Goal: Transaction & Acquisition: Download file/media

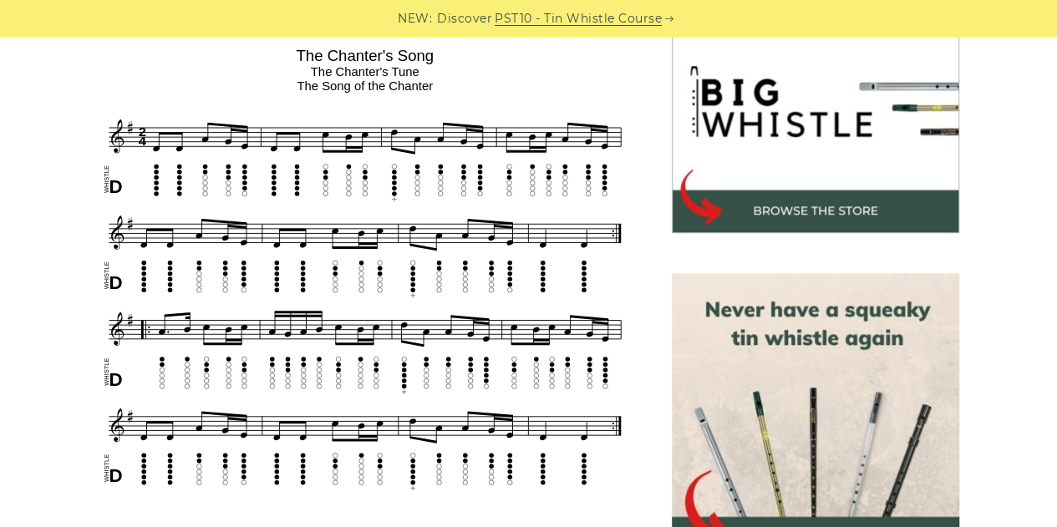
scroll to position [531, 0]
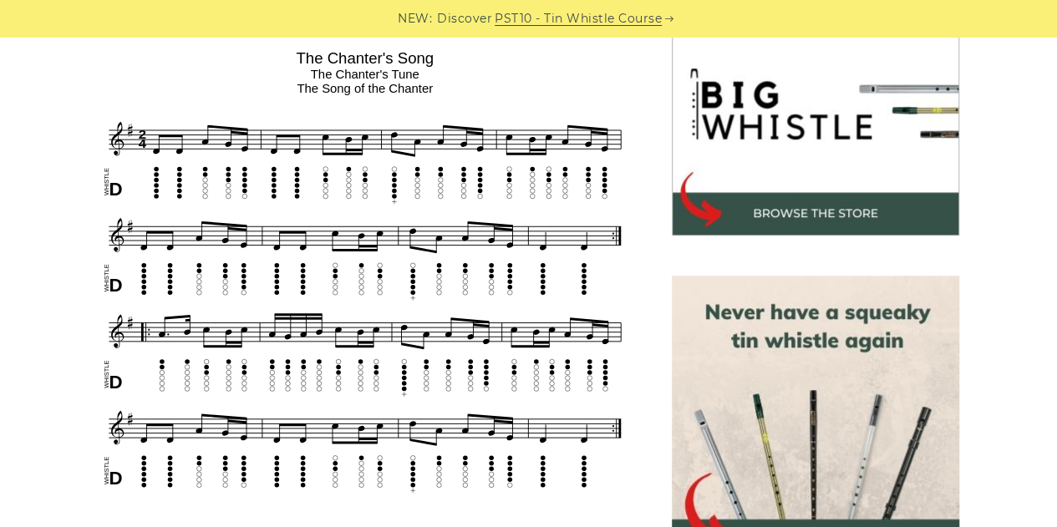
click at [408, 265] on img at bounding box center [365, 270] width 533 height 455
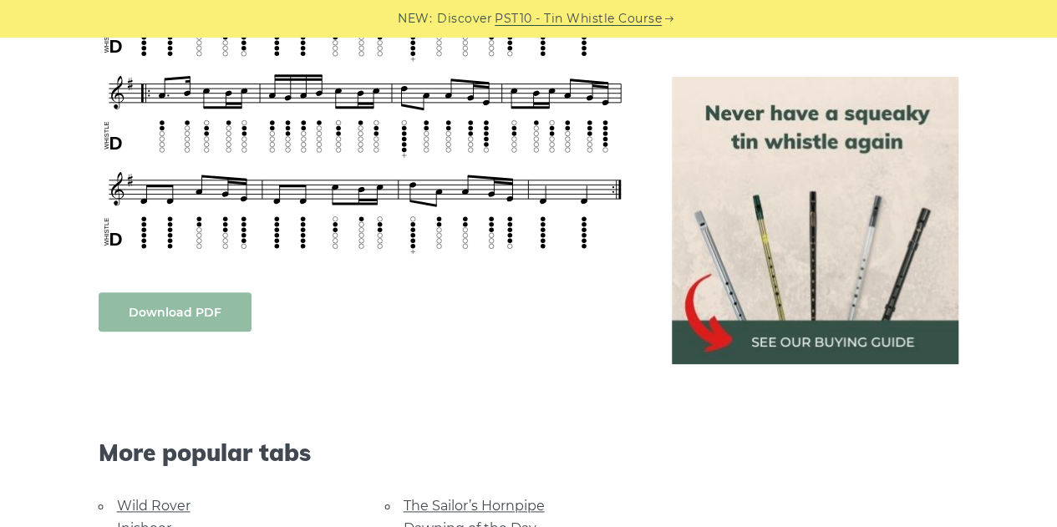
click at [206, 313] on link "Download PDF" at bounding box center [175, 311] width 153 height 39
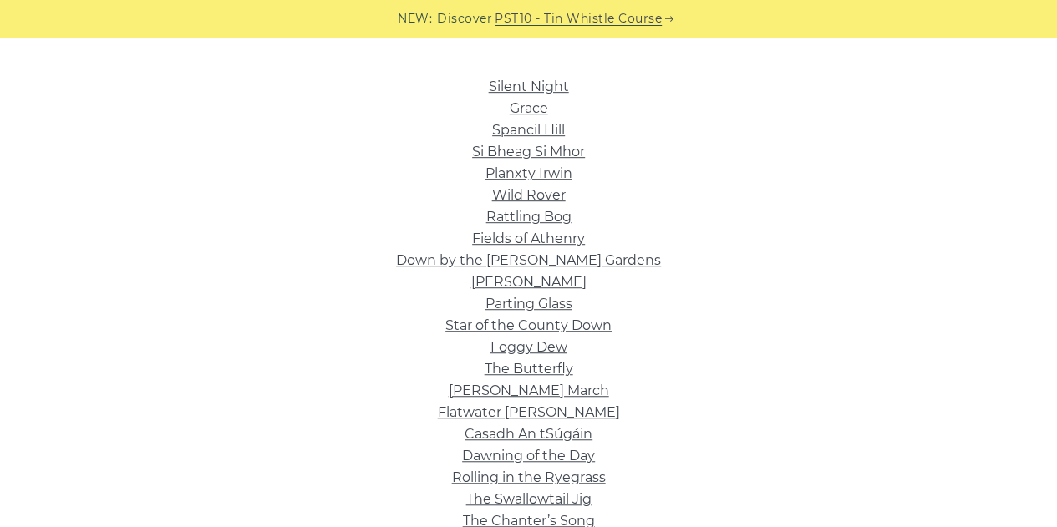
scroll to position [399, 0]
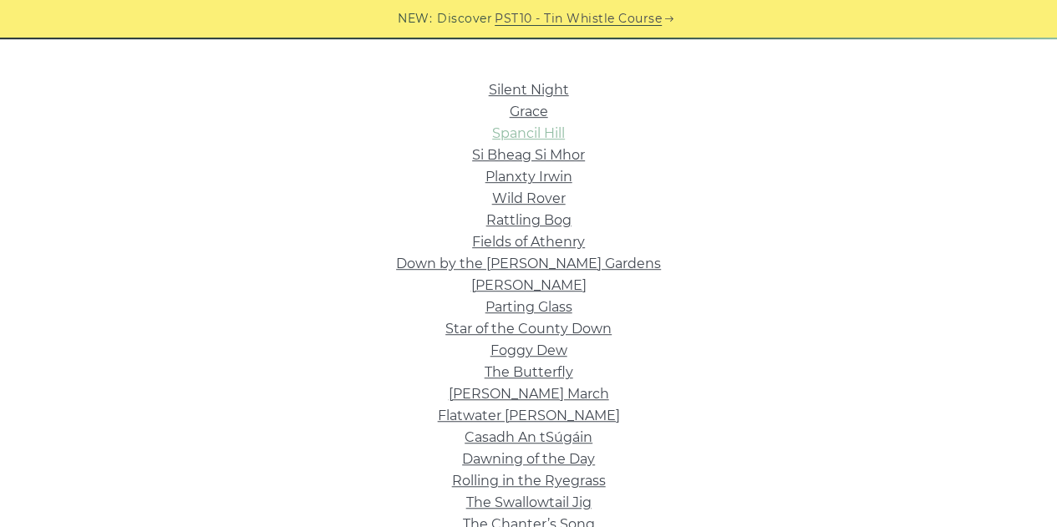
click at [538, 128] on link "Spancil Hill" at bounding box center [528, 133] width 73 height 16
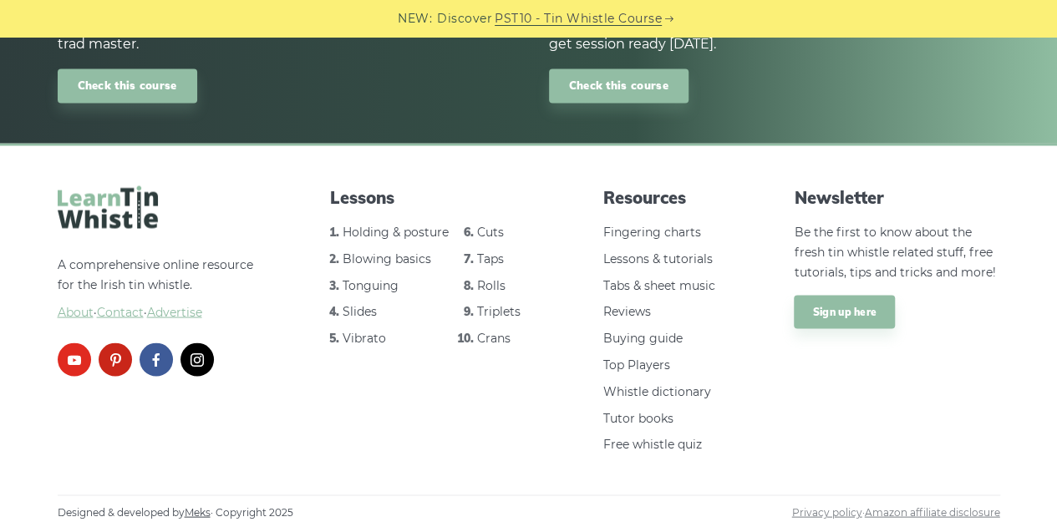
scroll to position [1445, 0]
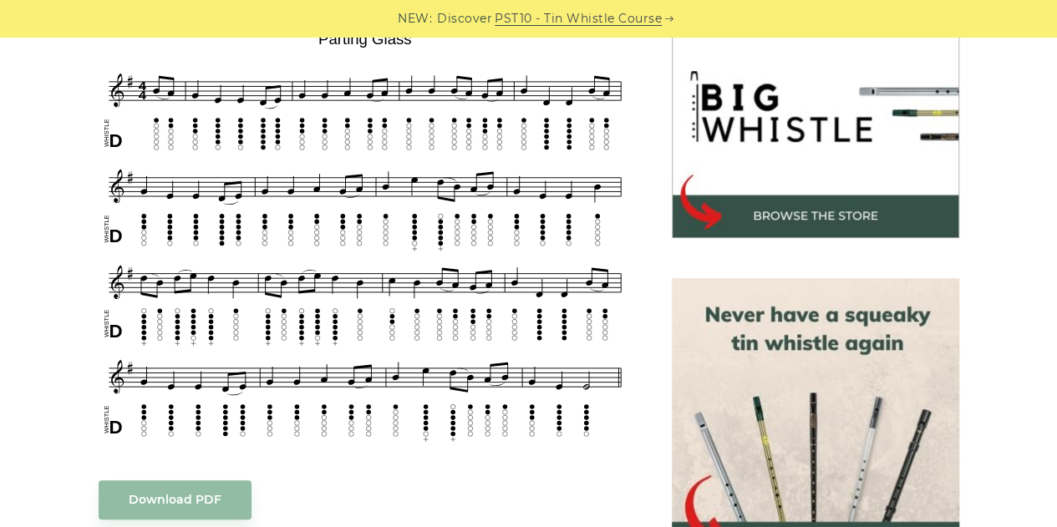
scroll to position [529, 0]
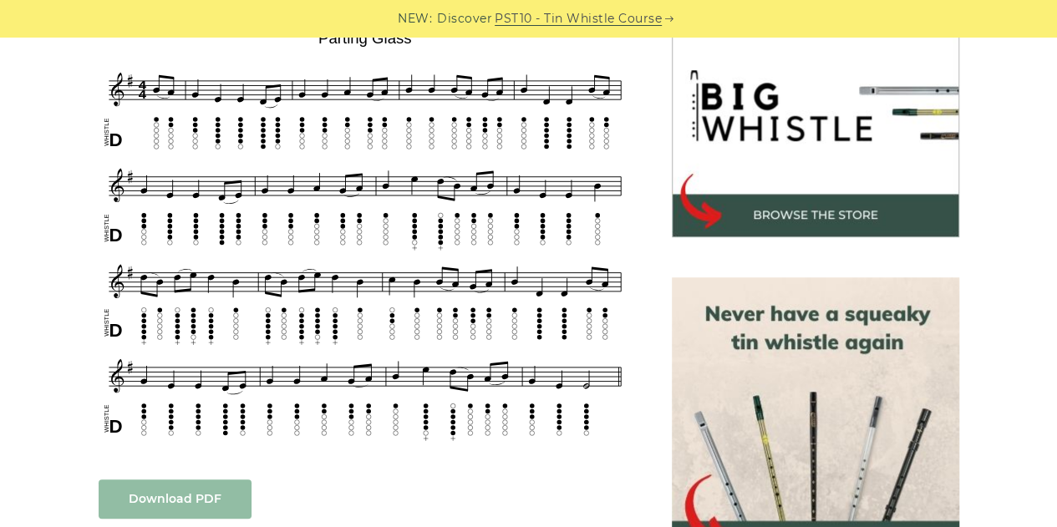
click at [207, 505] on link "Download PDF" at bounding box center [175, 499] width 153 height 39
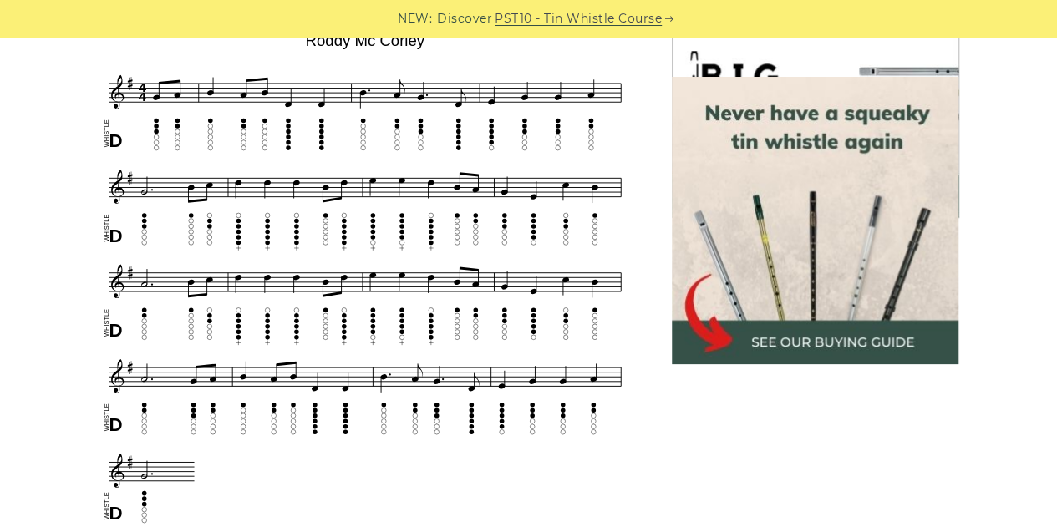
scroll to position [801, 0]
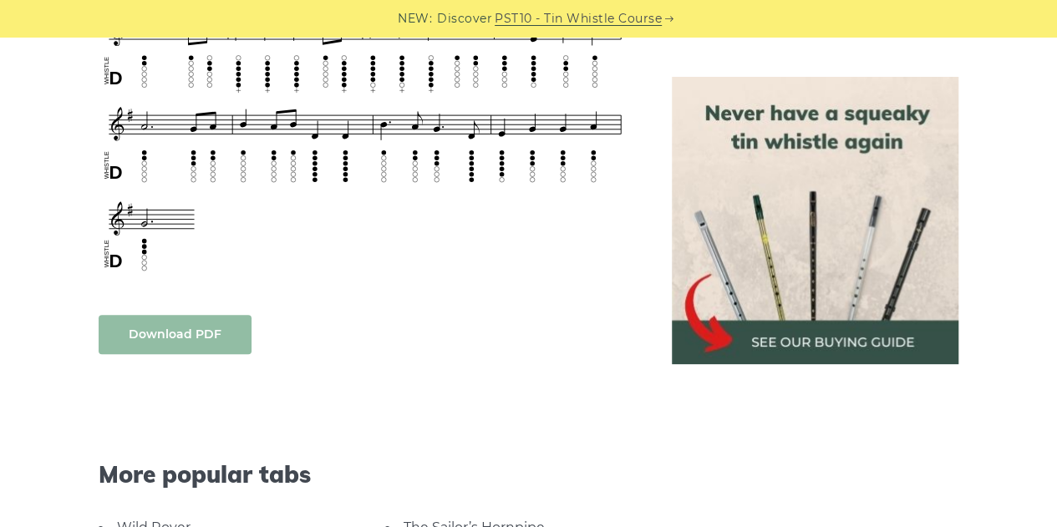
click at [191, 324] on link "Download PDF" at bounding box center [175, 334] width 153 height 39
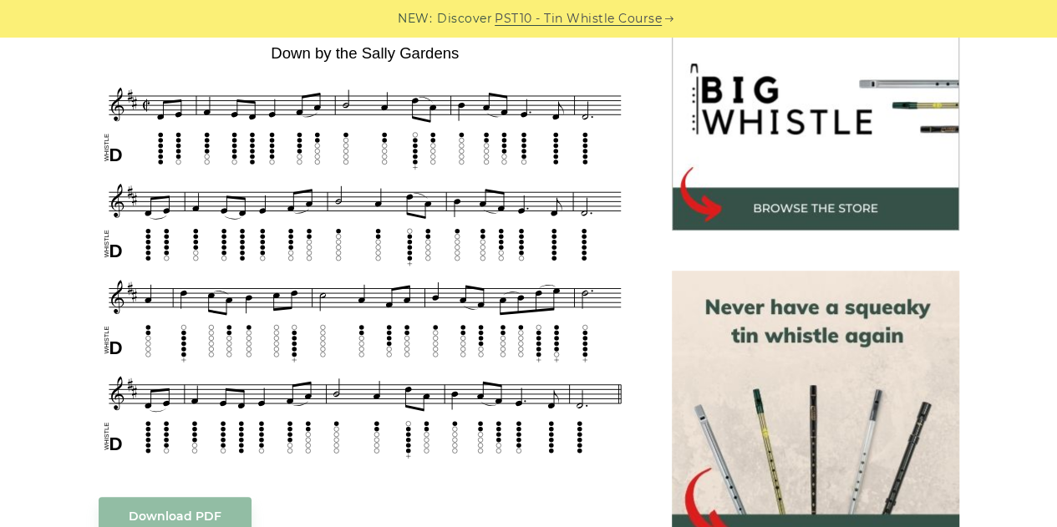
scroll to position [537, 0]
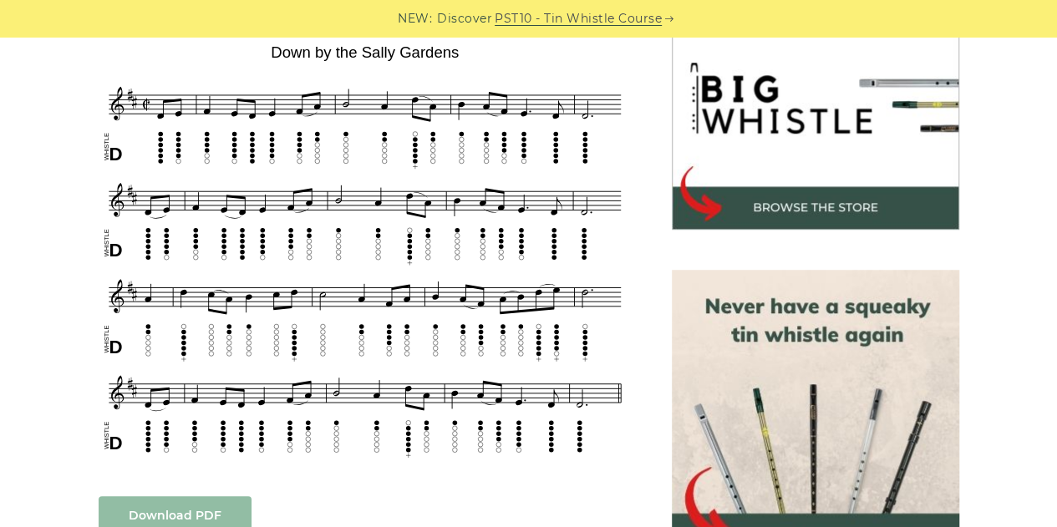
click at [172, 499] on link "Download PDF" at bounding box center [175, 515] width 153 height 39
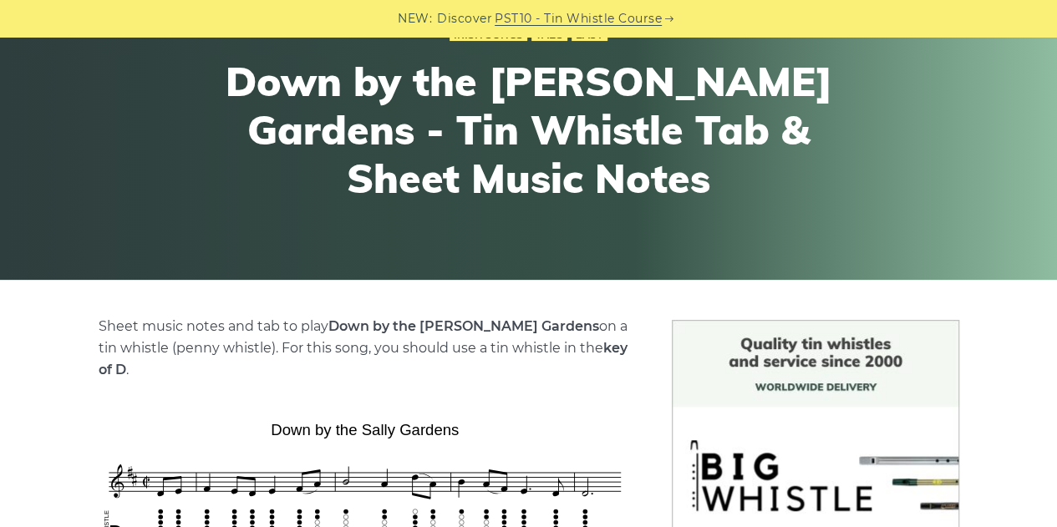
scroll to position [215, 0]
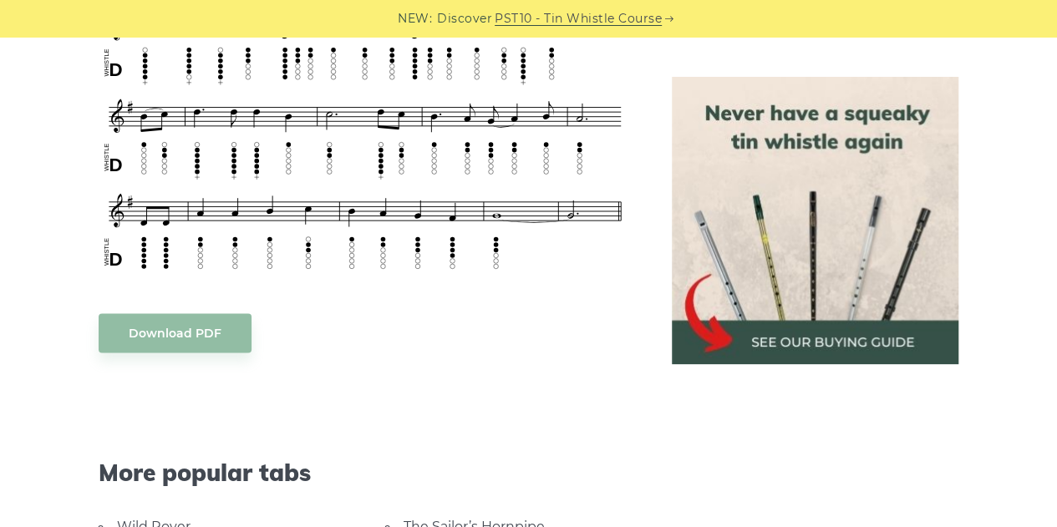
scroll to position [975, 0]
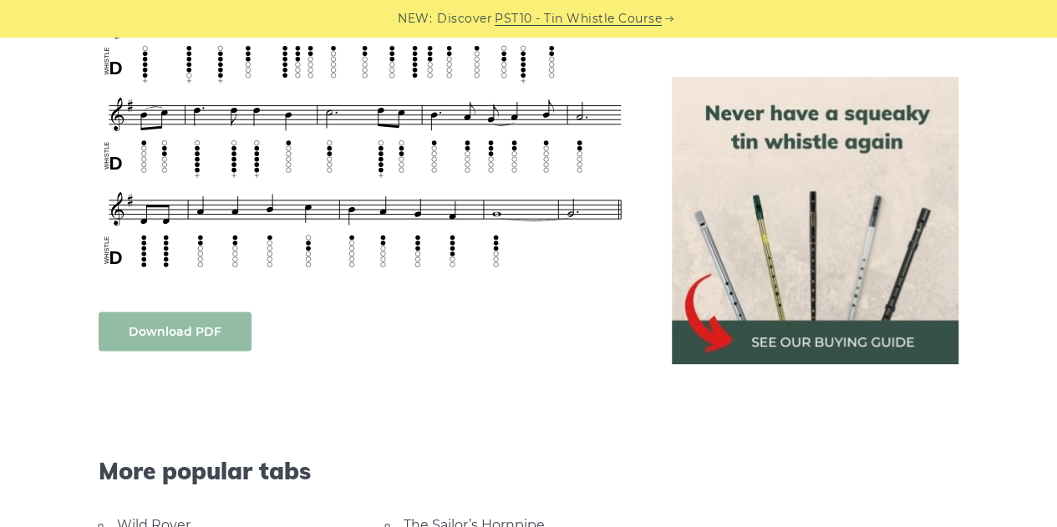
click at [189, 328] on link "Download PDF" at bounding box center [175, 331] width 153 height 39
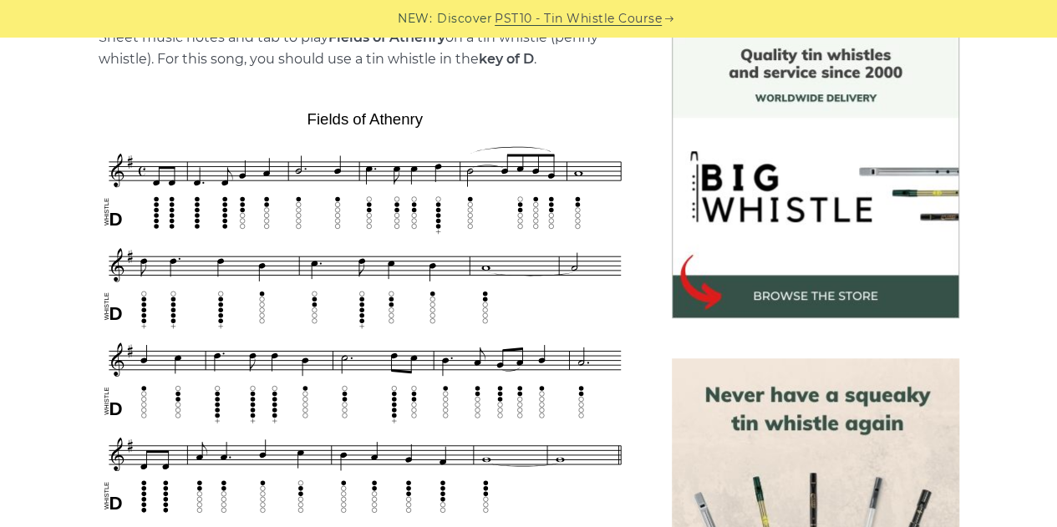
scroll to position [455, 0]
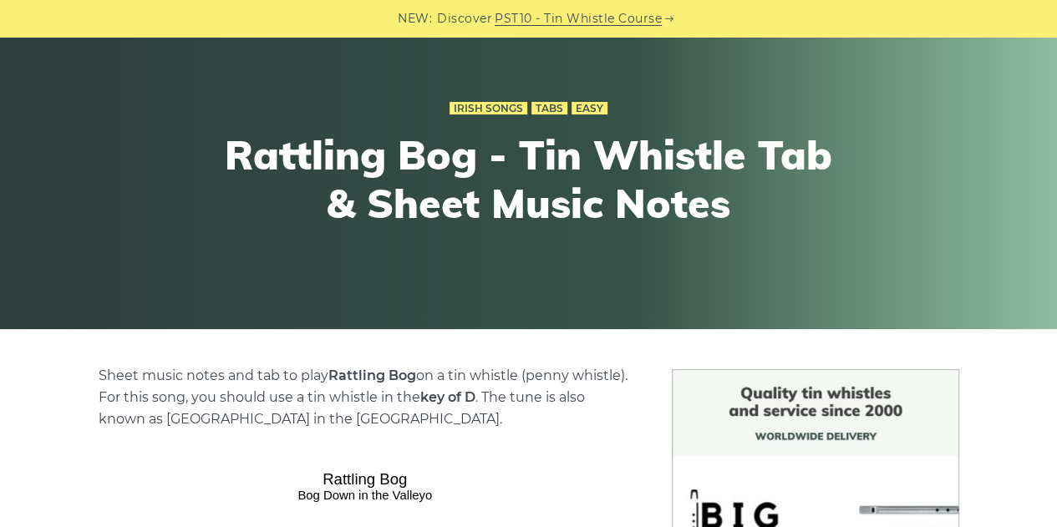
scroll to position [562, 0]
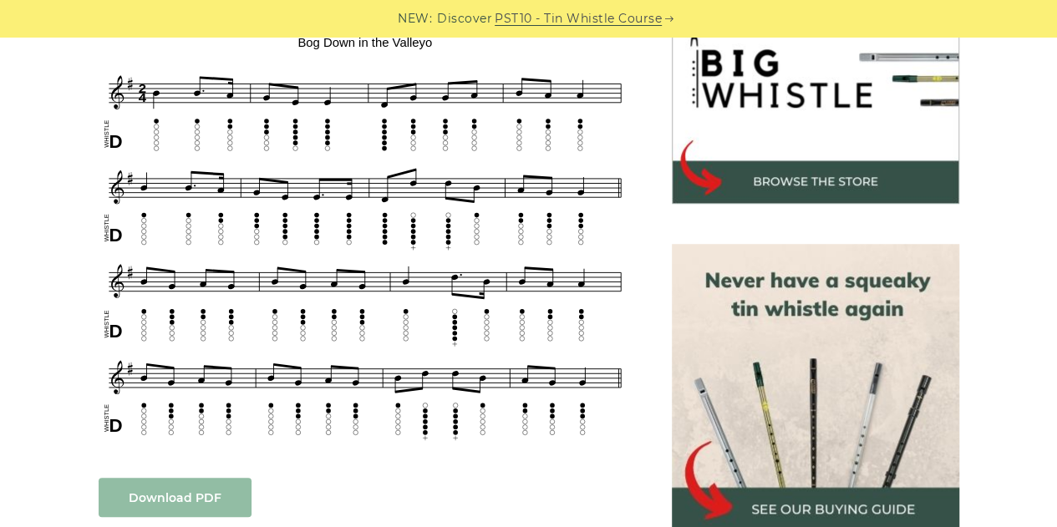
click at [189, 494] on link "Download PDF" at bounding box center [175, 497] width 153 height 39
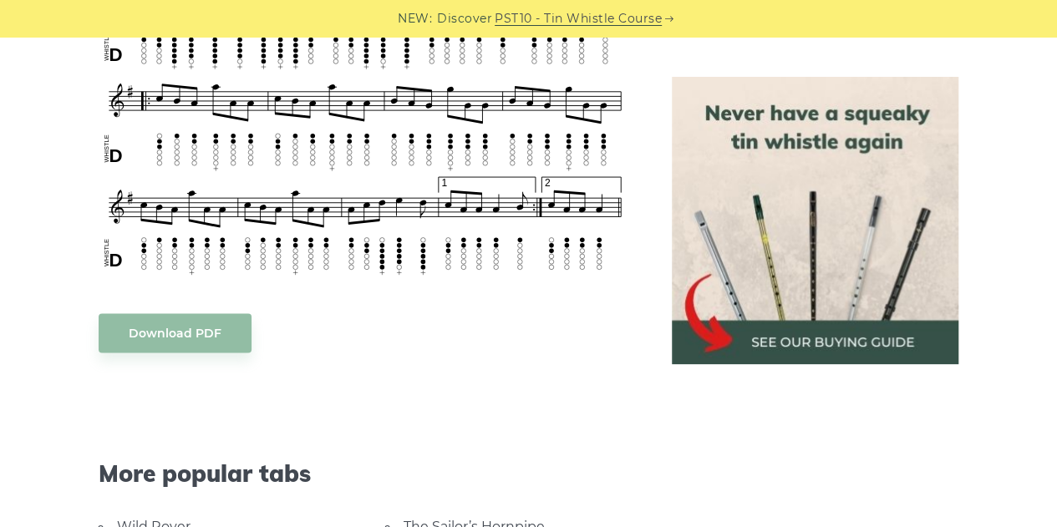
scroll to position [930, 0]
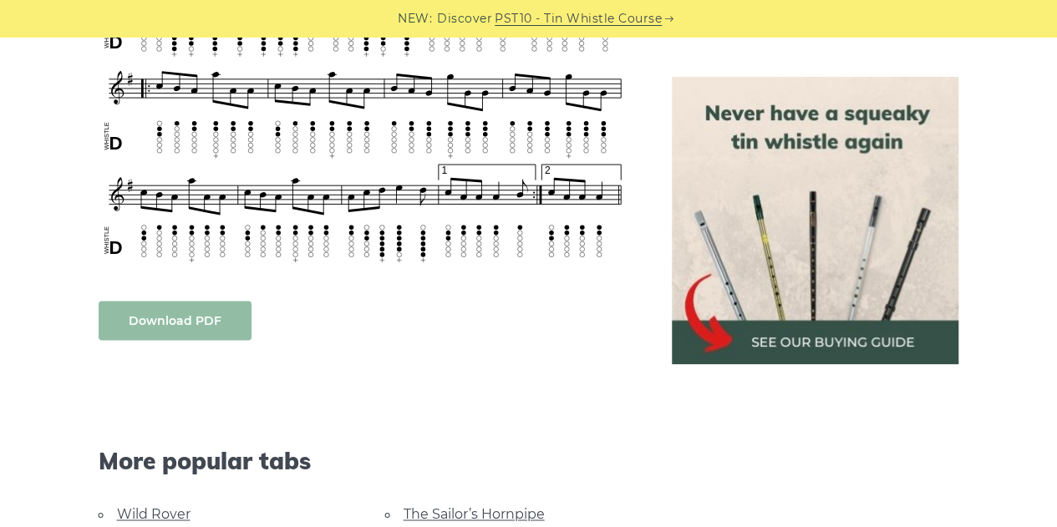
click at [216, 311] on link "Download PDF" at bounding box center [175, 320] width 153 height 39
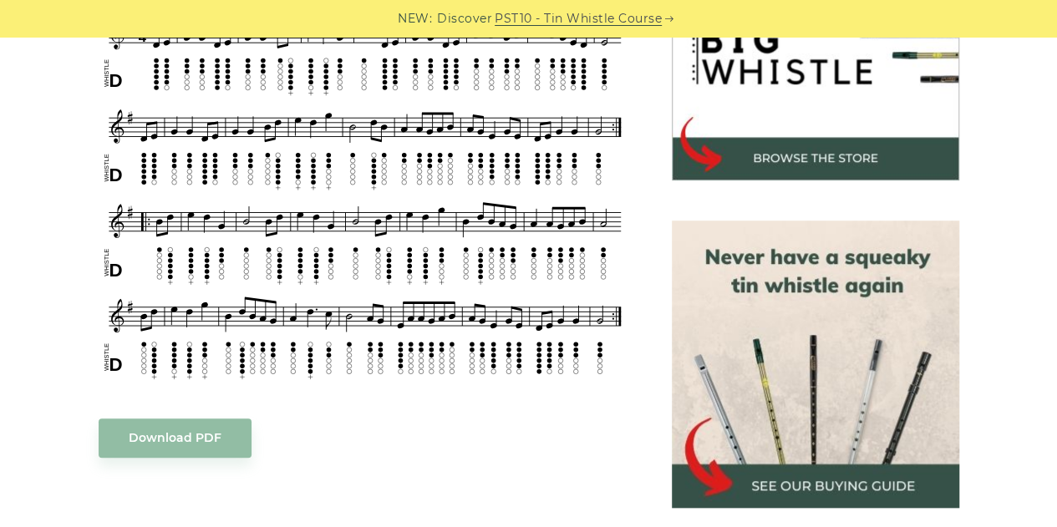
scroll to position [587, 0]
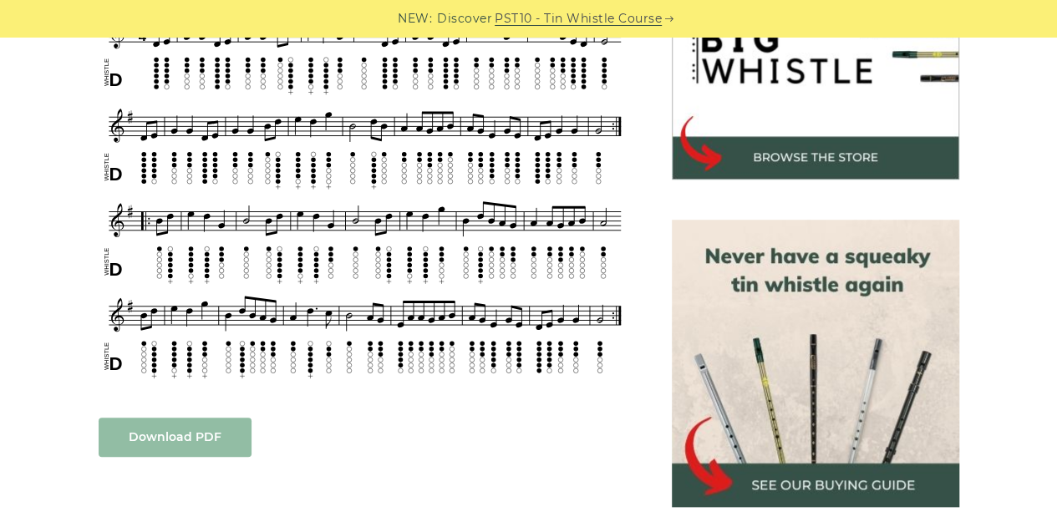
click at [155, 433] on link "Download PDF" at bounding box center [175, 437] width 153 height 39
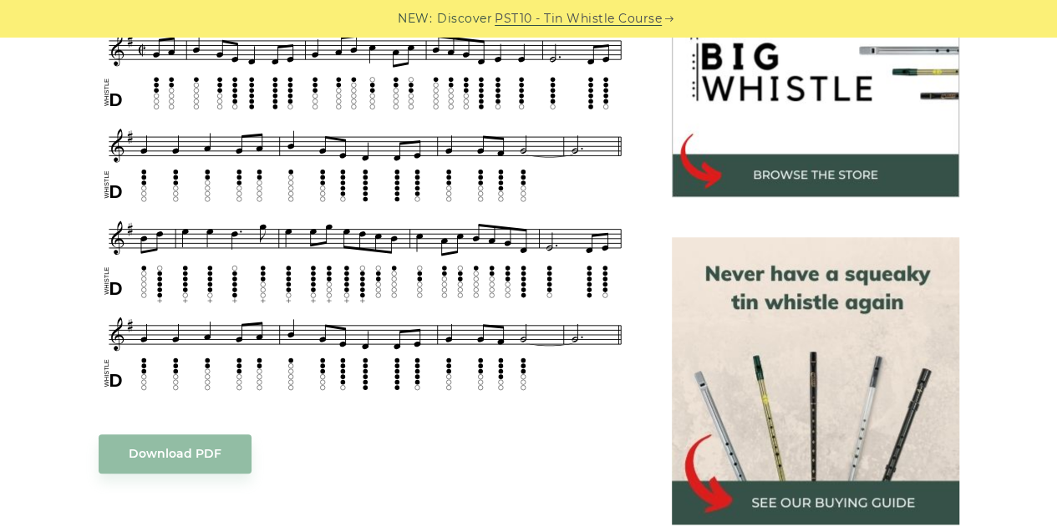
scroll to position [570, 0]
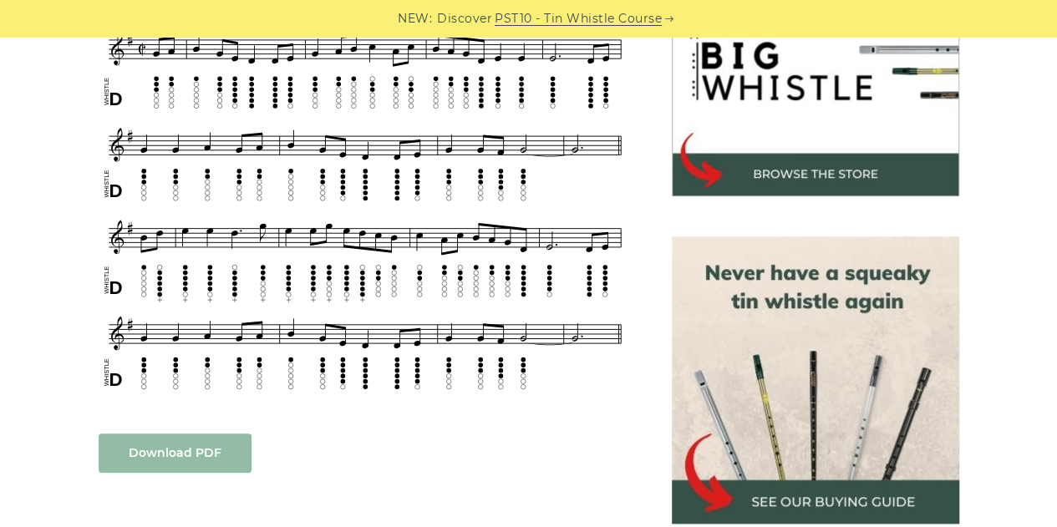
click at [176, 437] on link "Download PDF" at bounding box center [175, 453] width 153 height 39
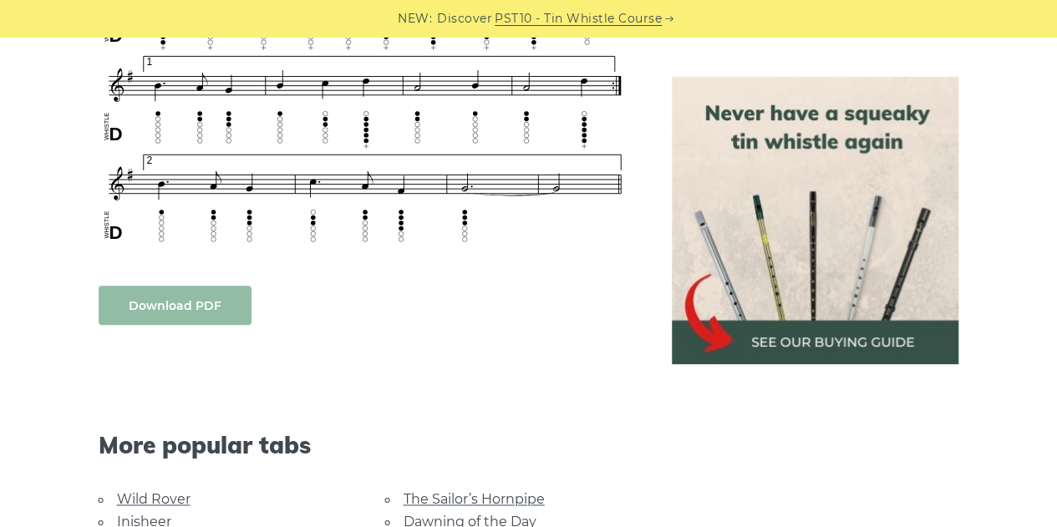
scroll to position [820, 0]
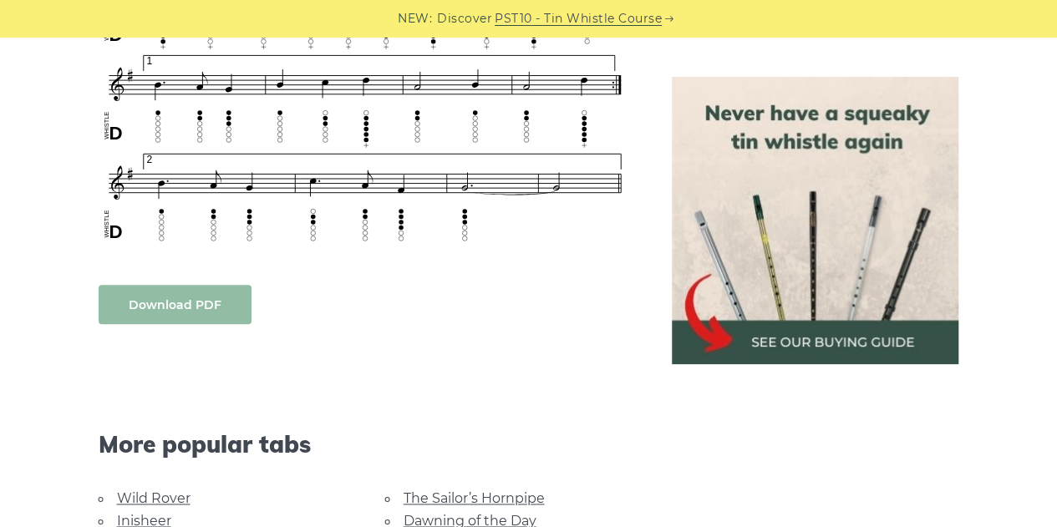
click at [192, 299] on link "Download PDF" at bounding box center [175, 304] width 153 height 39
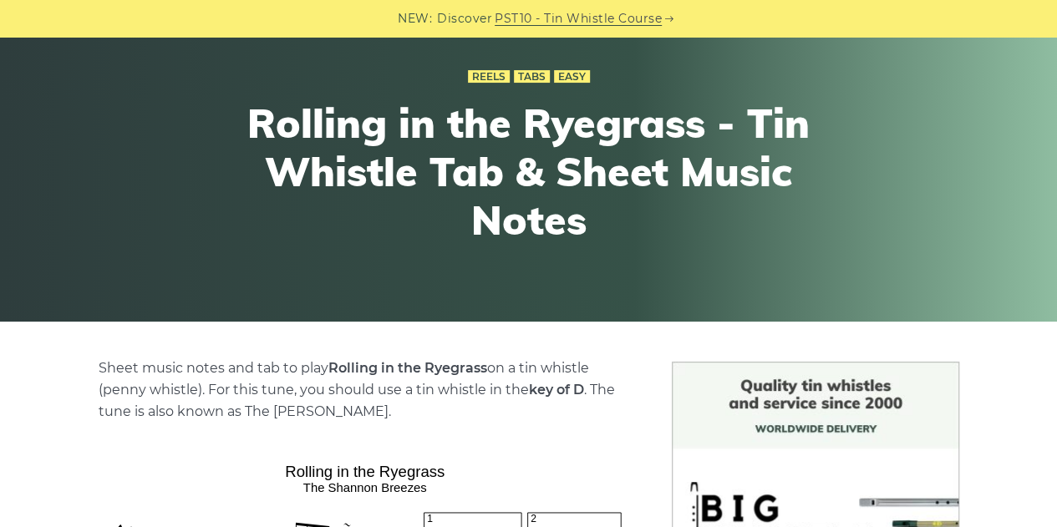
scroll to position [119, 0]
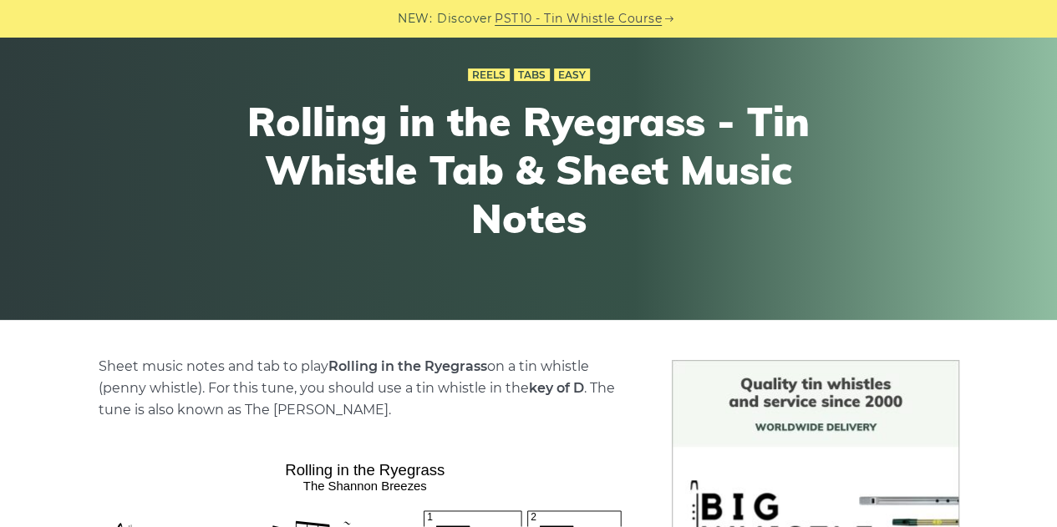
drag, startPoint x: 312, startPoint y: 288, endPoint x: 401, endPoint y: -50, distance: 350.1
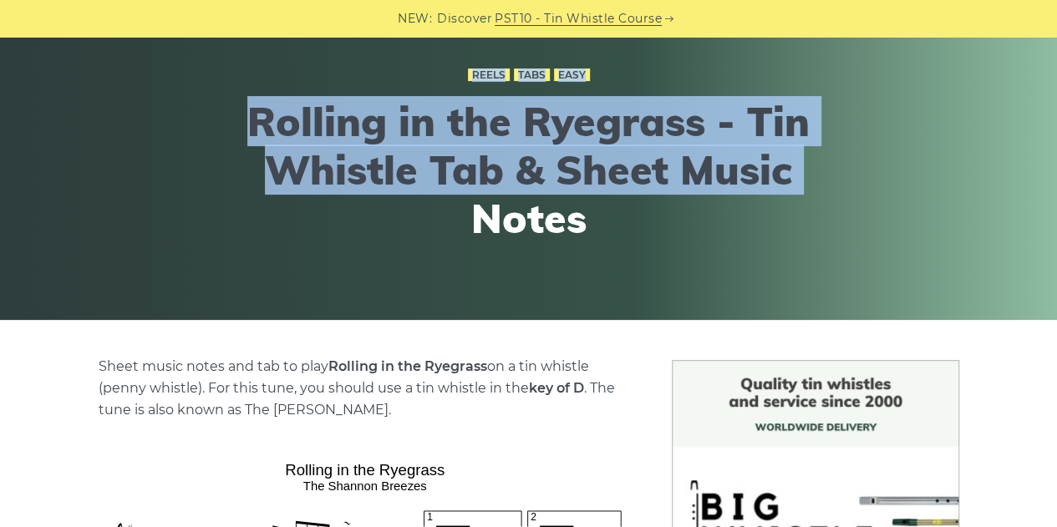
scroll to position [114, 0]
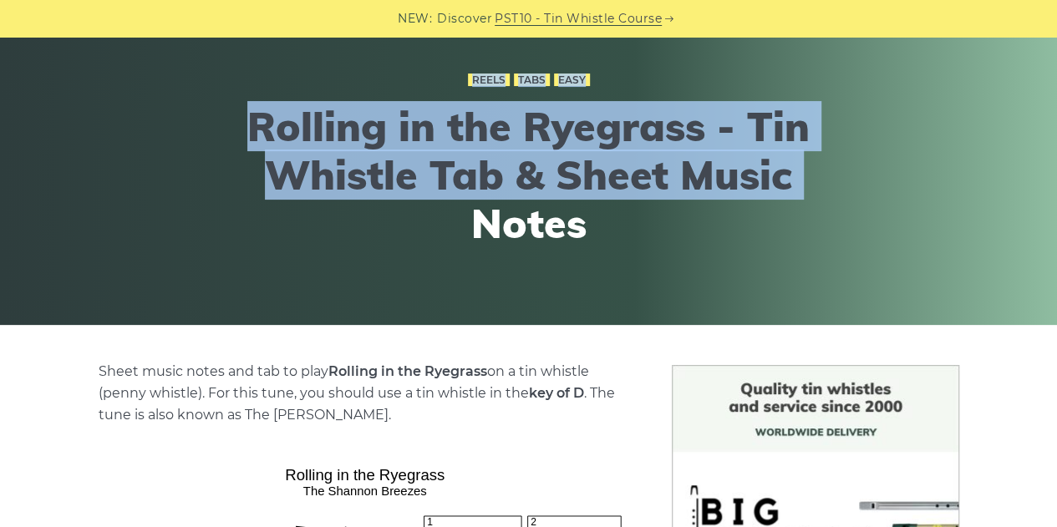
click at [159, 317] on div "Reels Tabs Easy Rolling in the Ryegrass - Tin Whistle Tab & Sheet Music Notes" at bounding box center [528, 167] width 1057 height 318
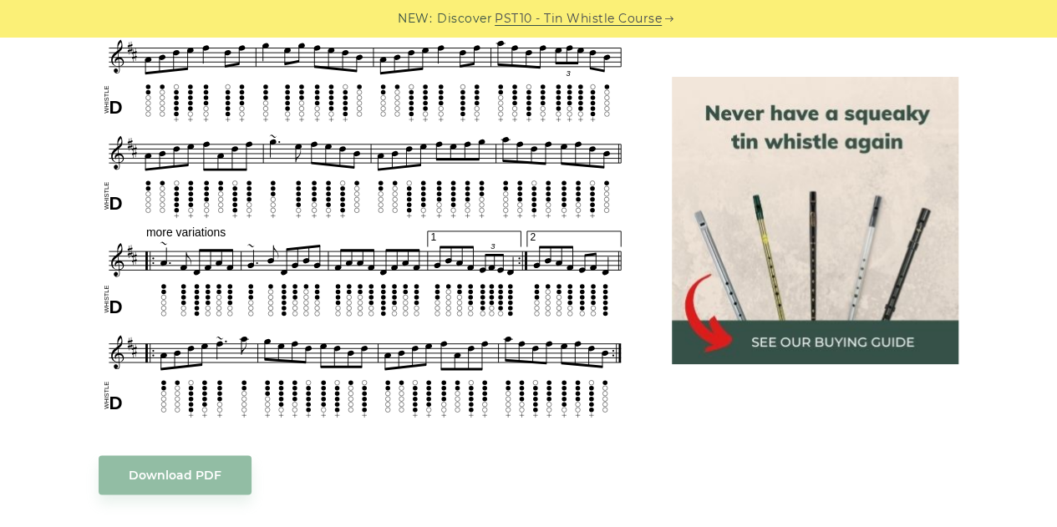
scroll to position [984, 0]
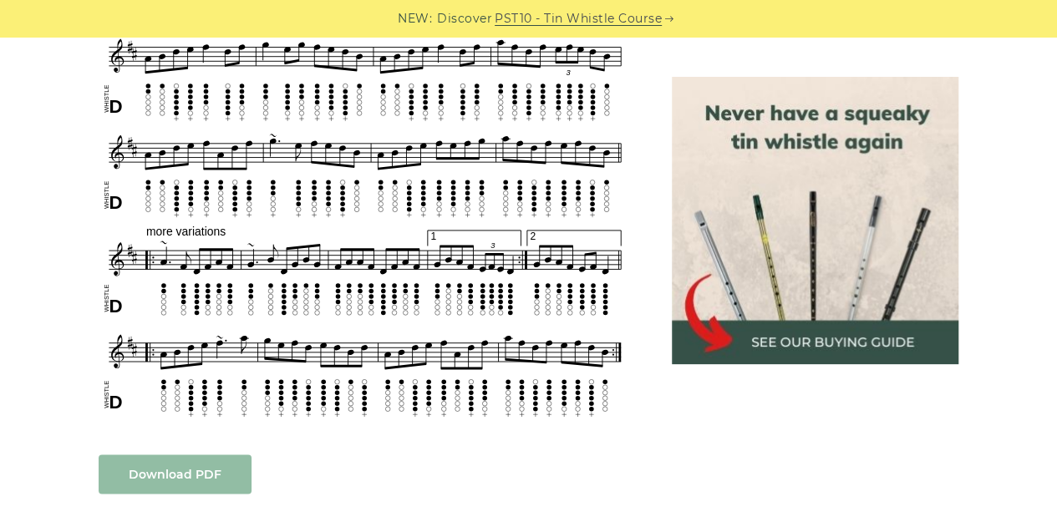
click at [151, 489] on link "Download PDF" at bounding box center [175, 474] width 153 height 39
click at [215, 475] on link "Download PDF" at bounding box center [175, 474] width 153 height 39
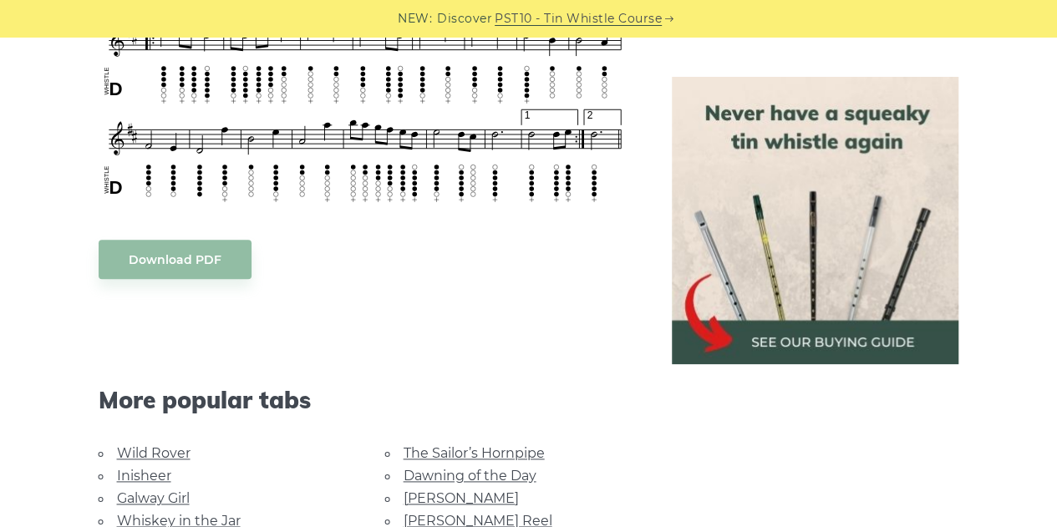
scroll to position [831, 0]
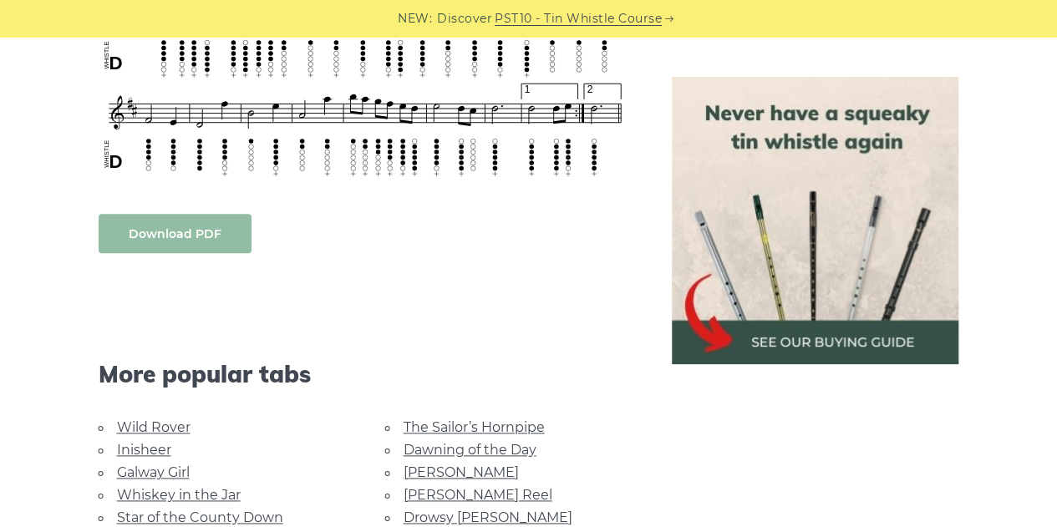
click at [201, 229] on link "Download PDF" at bounding box center [175, 233] width 153 height 39
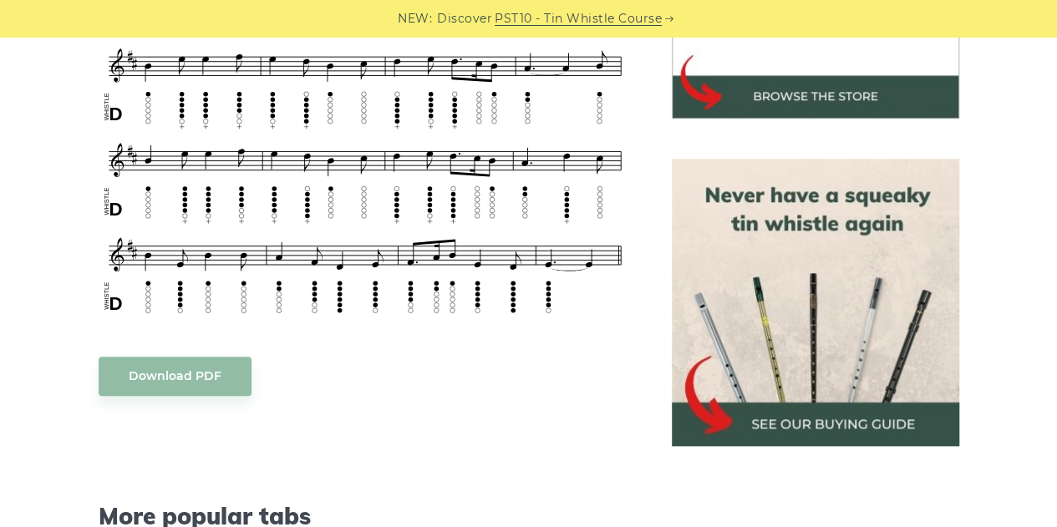
scroll to position [648, 0]
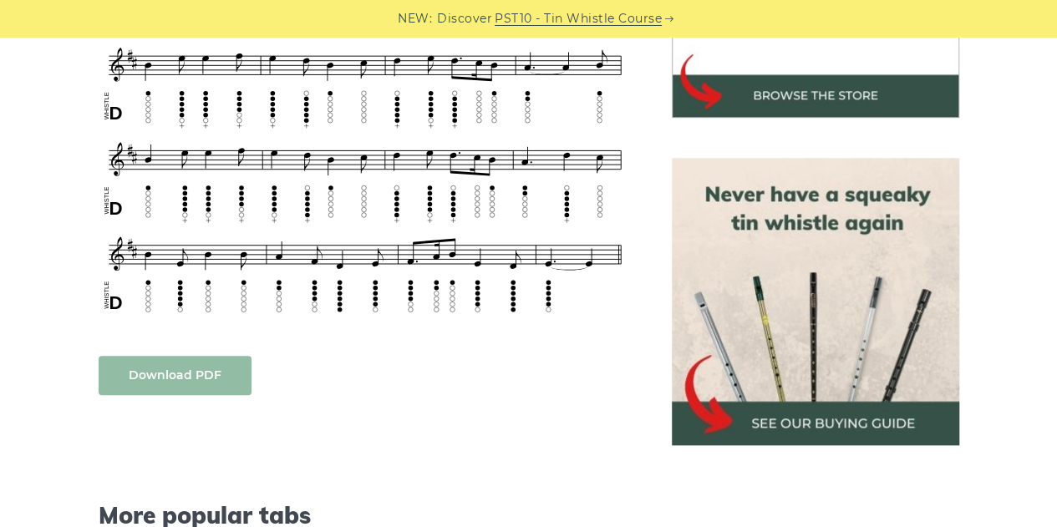
click at [187, 379] on link "Download PDF" at bounding box center [175, 375] width 153 height 39
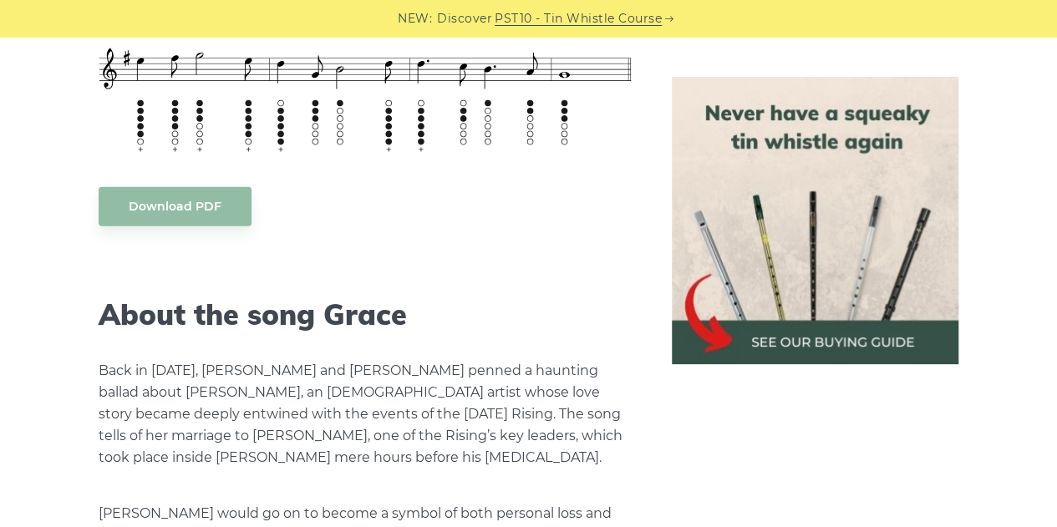
scroll to position [2497, 0]
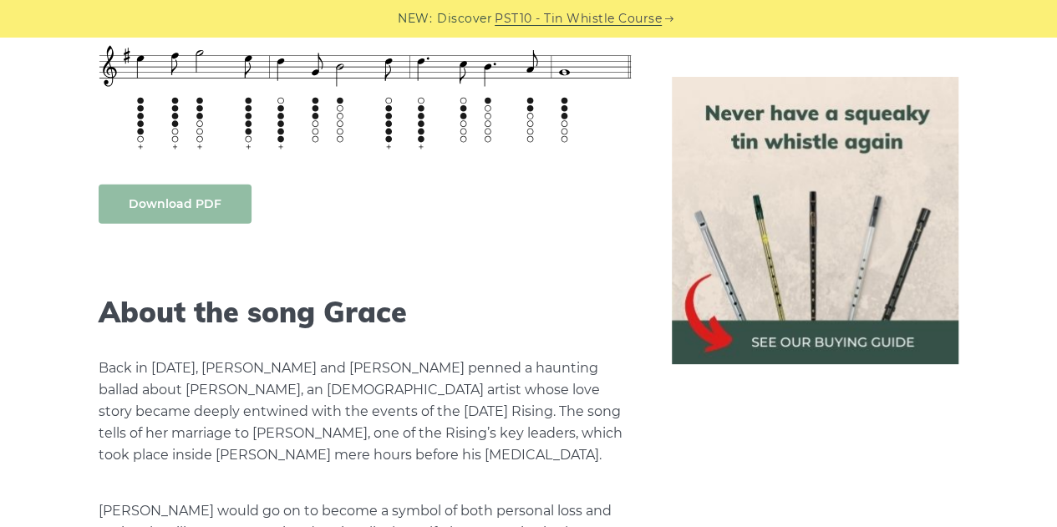
click at [204, 192] on link "Download PDF" at bounding box center [175, 204] width 153 height 39
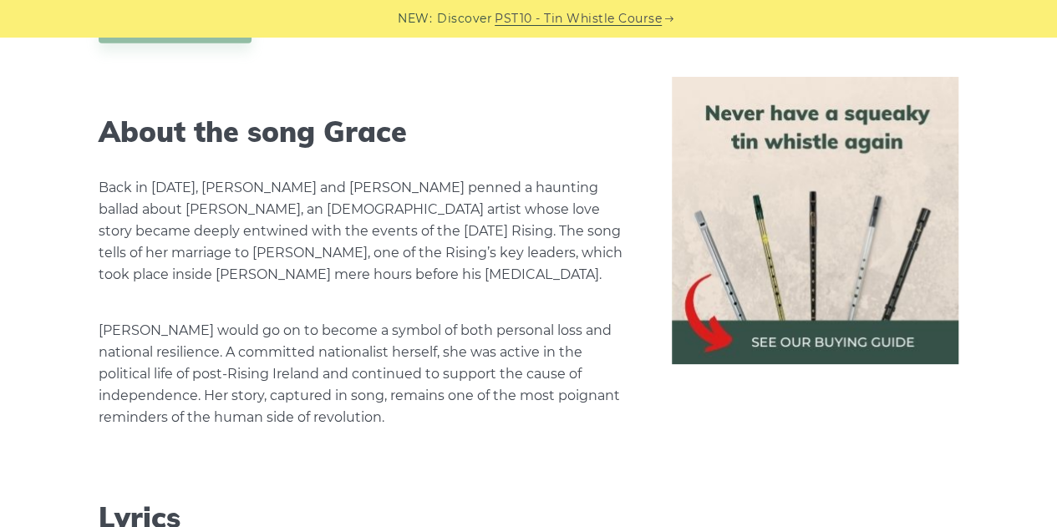
scroll to position [2683, 0]
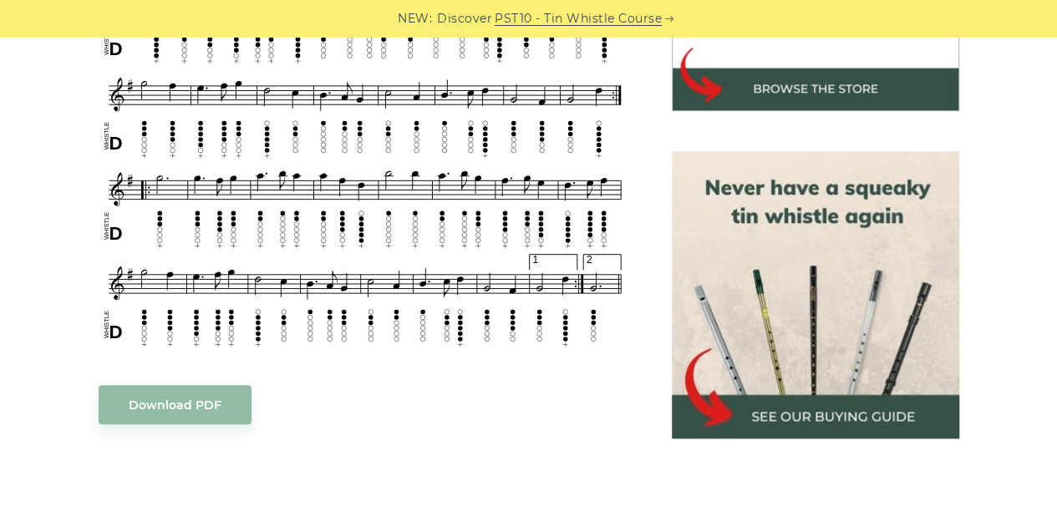
scroll to position [656, 0]
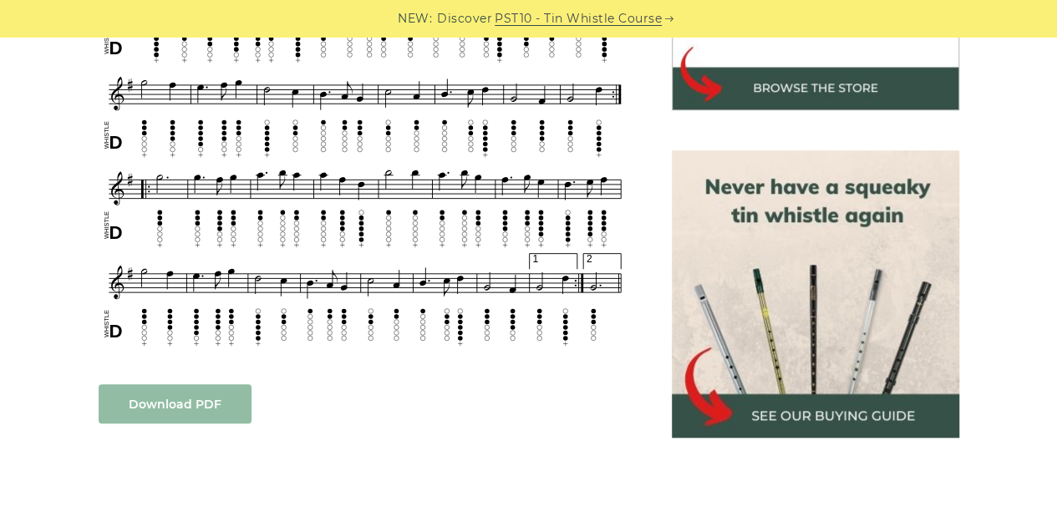
click at [214, 410] on link "Download PDF" at bounding box center [175, 403] width 153 height 39
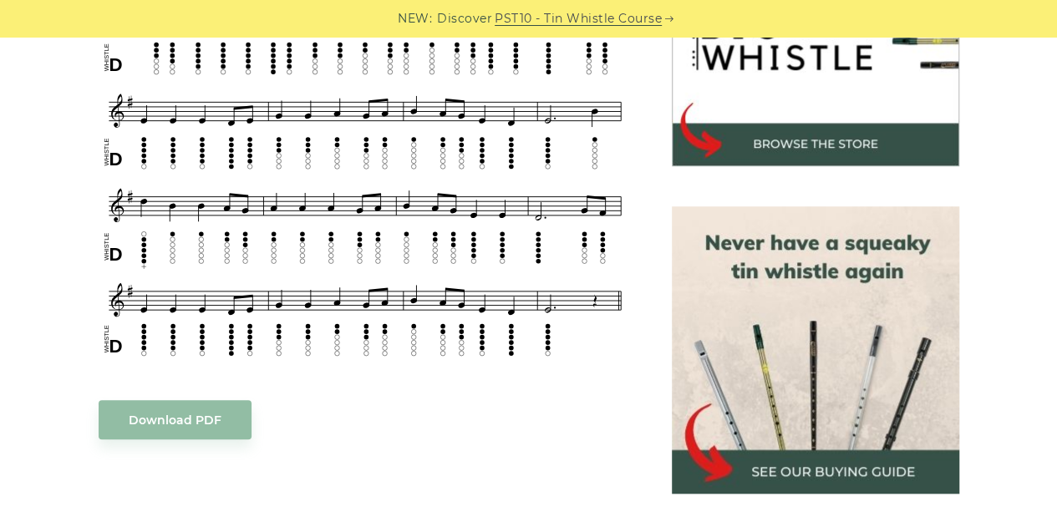
scroll to position [631, 0]
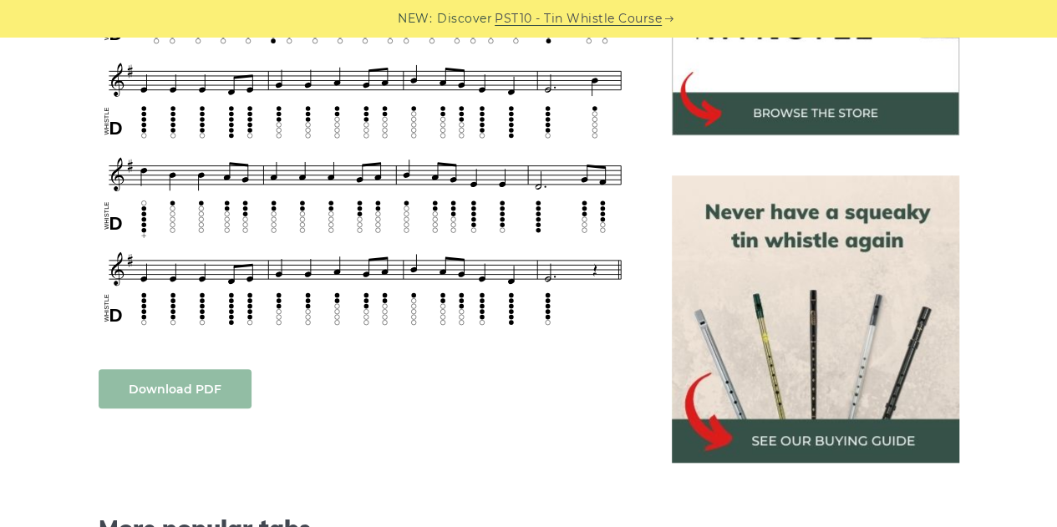
click at [201, 383] on link "Download PDF" at bounding box center [175, 388] width 153 height 39
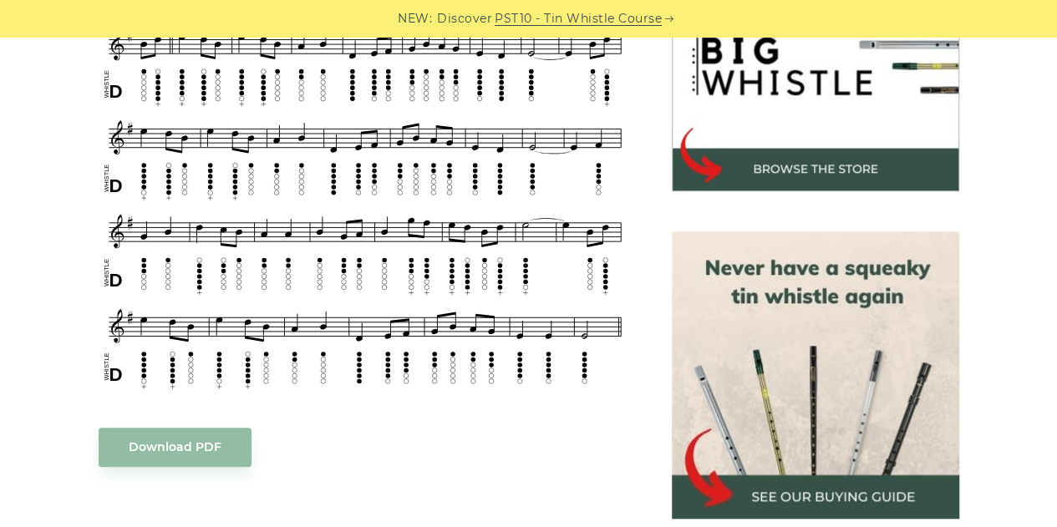
scroll to position [622, 0]
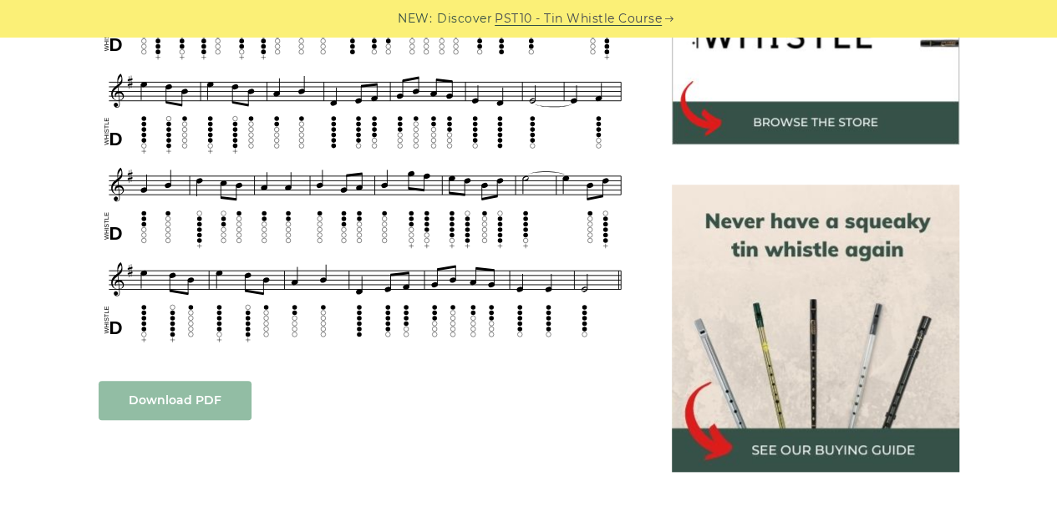
click at [214, 415] on link "Download PDF" at bounding box center [175, 400] width 153 height 39
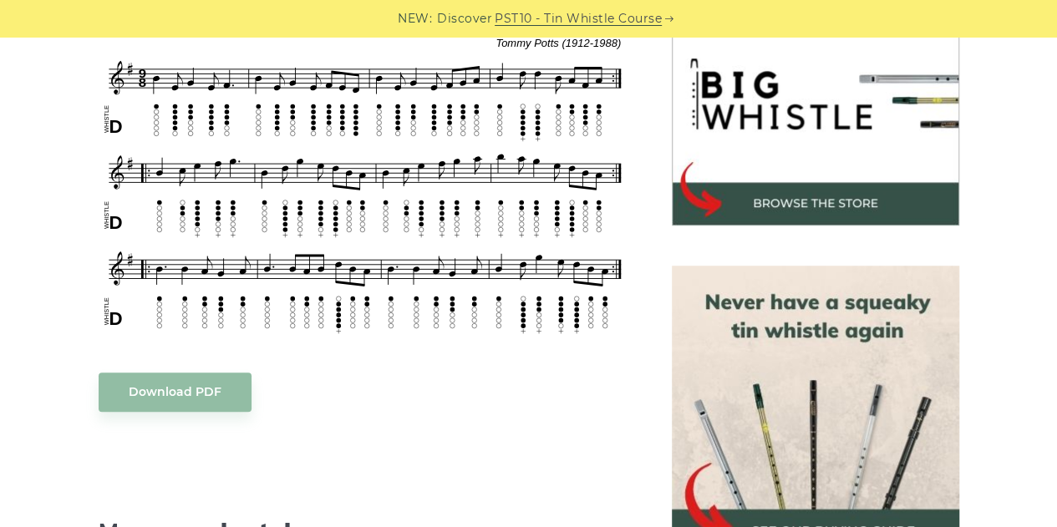
scroll to position [623, 0]
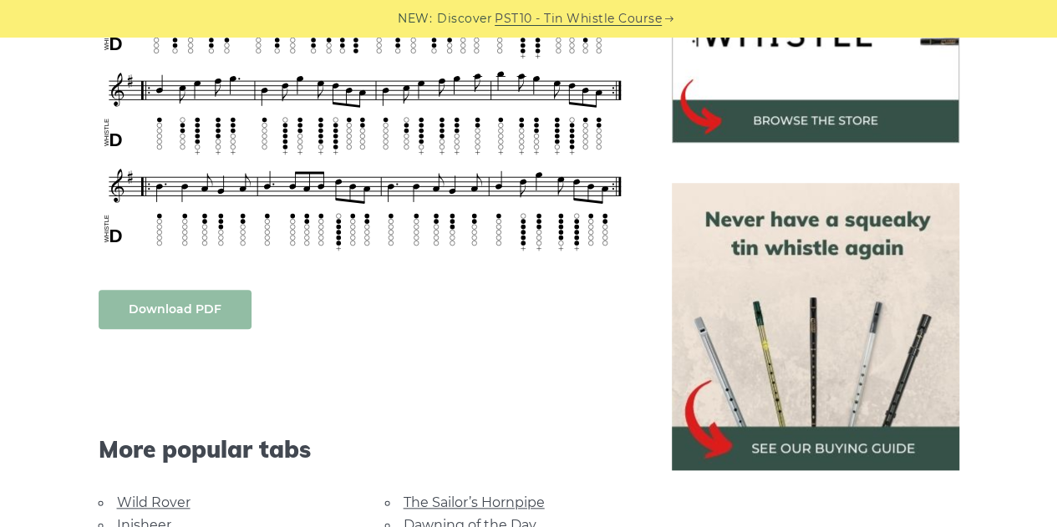
click at [196, 313] on link "Download PDF" at bounding box center [175, 309] width 153 height 39
